Goal: Browse casually

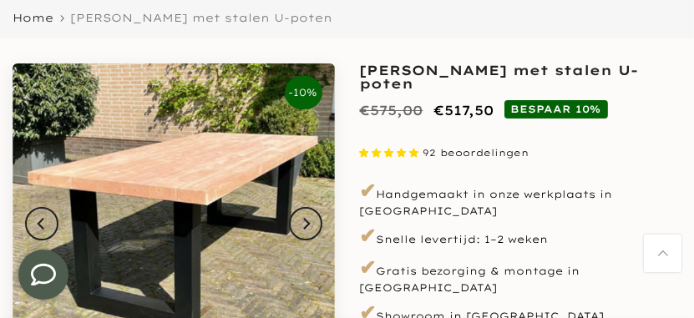
scroll to position [84, 0]
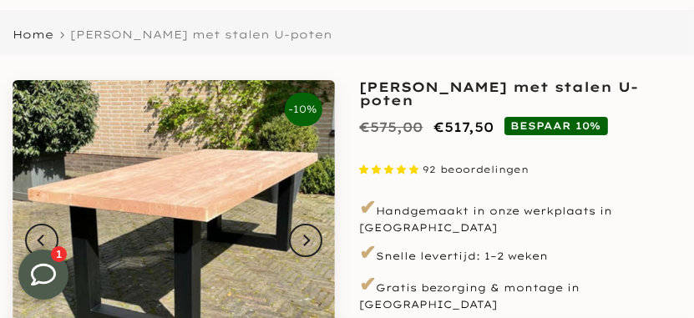
click at [54, 275] on icon at bounding box center [43, 274] width 25 height 22
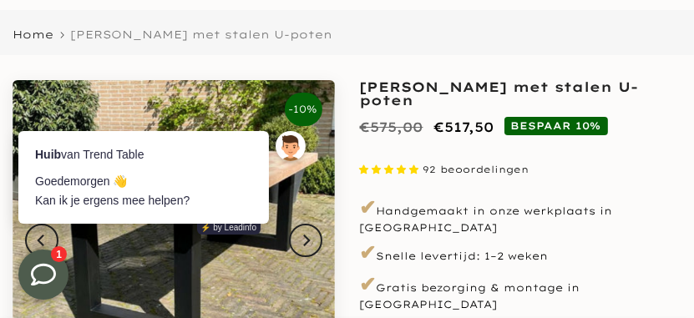
scroll to position [0, 0]
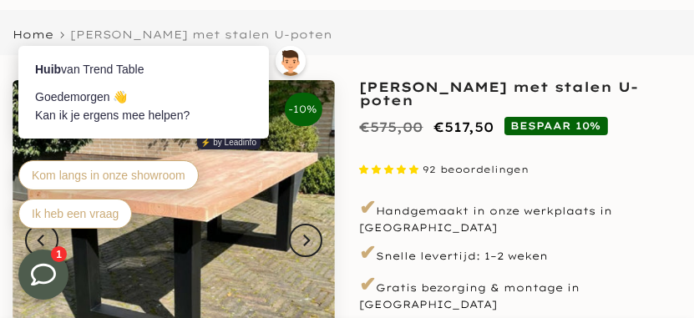
click at [55, 275] on icon at bounding box center [43, 274] width 25 height 22
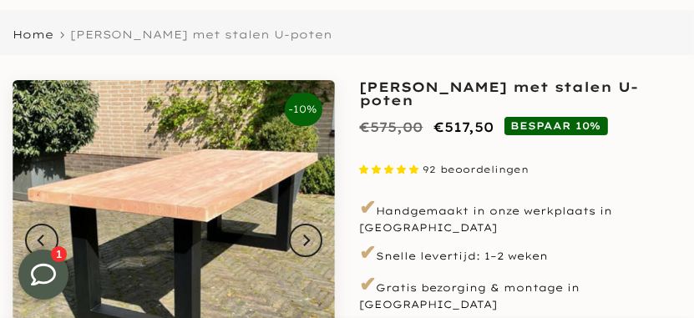
click at [243, 213] on img at bounding box center [174, 241] width 323 height 323
click at [318, 242] on button "Next" at bounding box center [305, 240] width 33 height 33
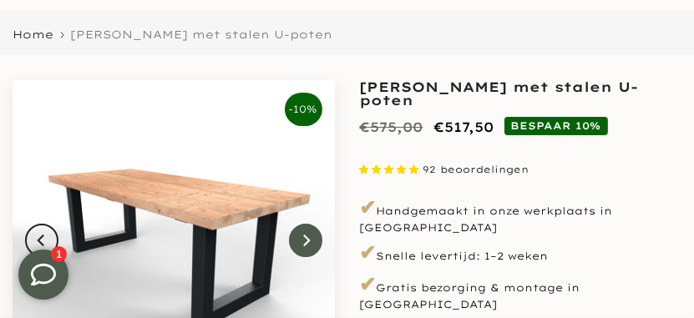
scroll to position [0, 2]
click at [318, 242] on button "Next" at bounding box center [305, 240] width 33 height 33
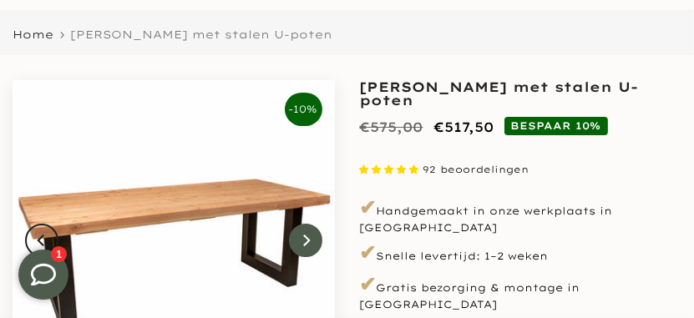
click at [318, 242] on button "Next" at bounding box center [305, 240] width 33 height 33
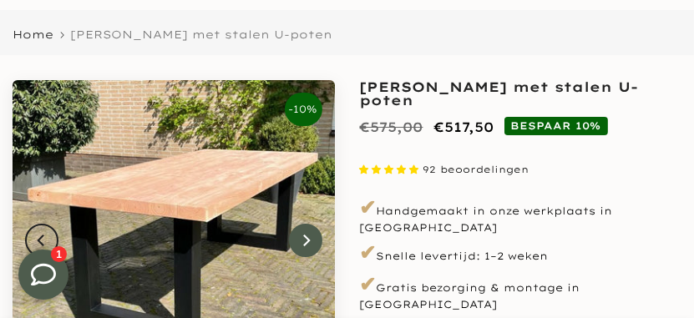
scroll to position [0, 0]
click at [297, 237] on button "Next" at bounding box center [305, 240] width 33 height 33
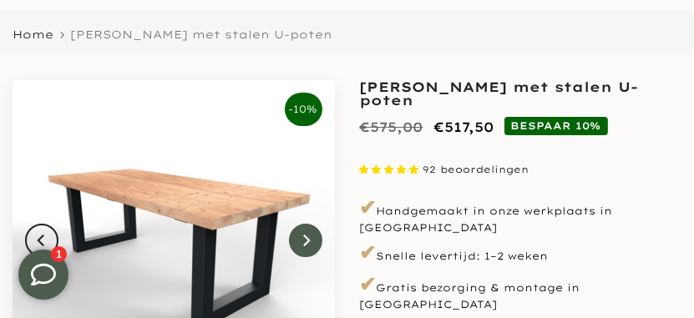
click at [297, 237] on button "Next" at bounding box center [305, 240] width 33 height 33
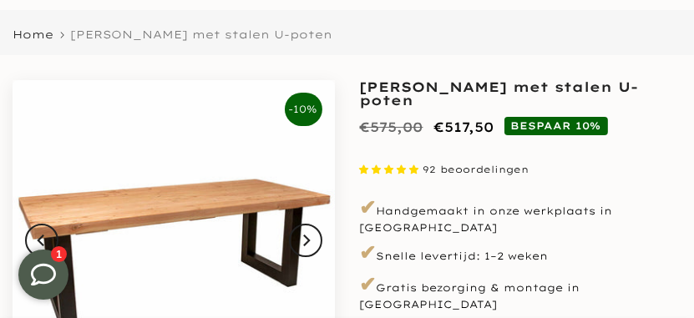
click at [546, 127] on span "BESPAAR 10%" at bounding box center [557, 126] width 104 height 18
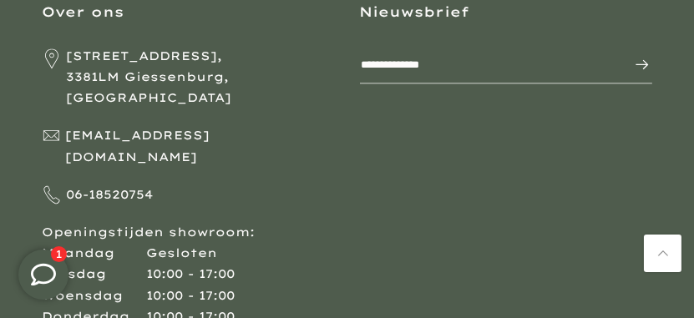
scroll to position [3161, 0]
